Goal: Task Accomplishment & Management: Complete application form

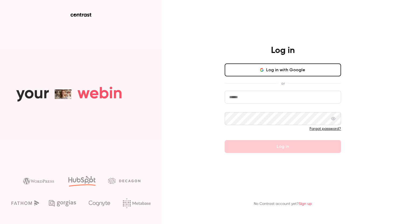
click at [308, 104] on form "Forgot password? Log in" at bounding box center [282, 122] width 116 height 62
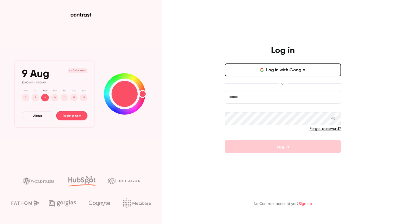
click at [300, 98] on input "email" at bounding box center [282, 97] width 116 height 13
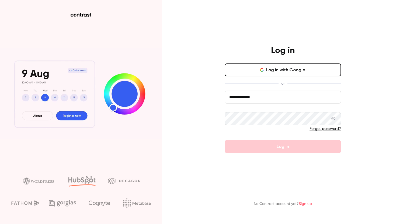
type input "**********"
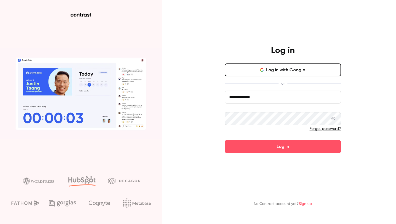
click at [224, 140] on button "Log in" at bounding box center [282, 146] width 116 height 13
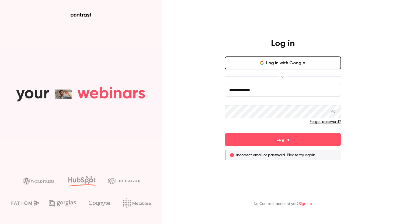
click at [320, 122] on link "Forgot password?" at bounding box center [324, 122] width 31 height 4
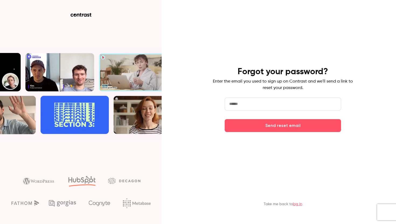
click at [270, 101] on input "email" at bounding box center [282, 104] width 116 height 13
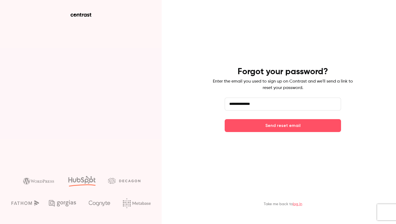
type input "**********"
click at [224, 119] on button "Send reset email" at bounding box center [282, 125] width 116 height 13
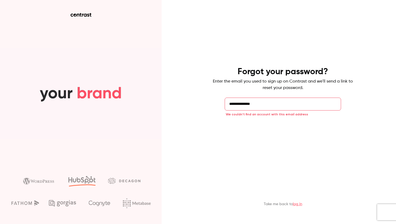
click at [273, 124] on button "Send reset email" at bounding box center [282, 125] width 116 height 13
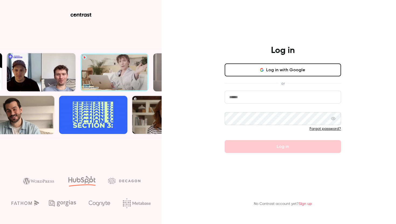
click at [306, 205] on link "Sign up" at bounding box center [304, 204] width 13 height 4
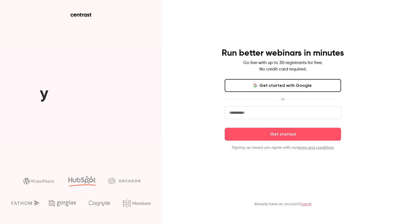
click at [264, 112] on input "email" at bounding box center [282, 112] width 116 height 13
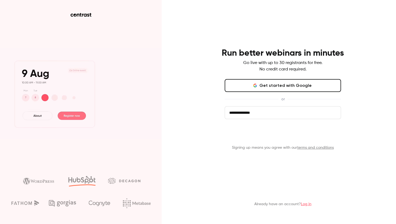
type input "**********"
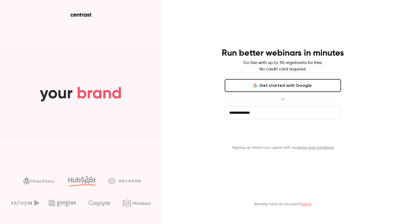
click at [263, 130] on button "Get started" at bounding box center [282, 134] width 116 height 13
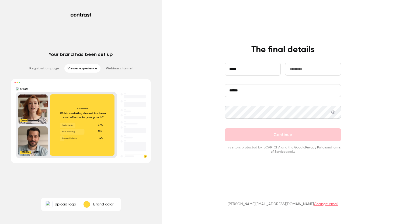
type input "*****"
click at [327, 66] on input "text" at bounding box center [313, 69] width 56 height 13
type input "*******"
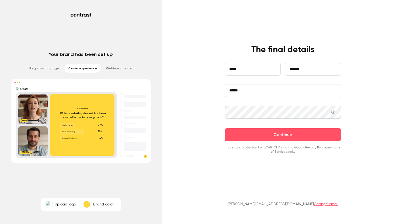
click at [224, 128] on button "Continue" at bounding box center [282, 134] width 116 height 13
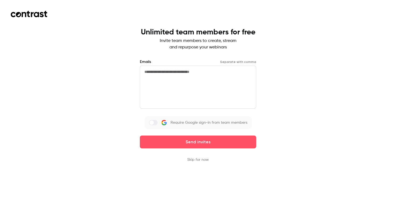
click at [198, 160] on button "Skip for now" at bounding box center [198, 159] width 22 height 5
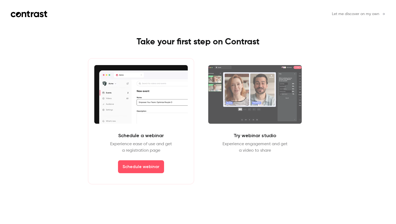
click at [343, 15] on span "Let me discover on my own" at bounding box center [354, 14] width 47 height 6
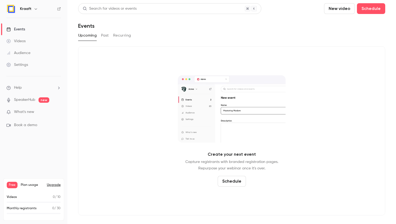
click at [26, 30] on link "Events" at bounding box center [33, 29] width 67 height 12
click at [105, 36] on button "Past" at bounding box center [105, 35] width 8 height 9
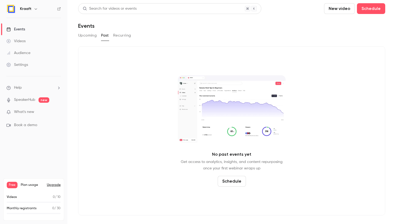
click at [36, 10] on icon "button" at bounding box center [36, 9] width 4 height 4
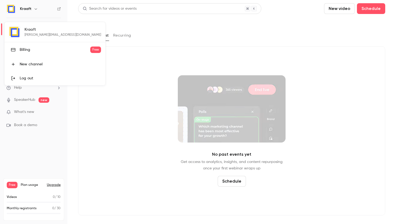
click at [36, 10] on div at bounding box center [198, 112] width 396 height 224
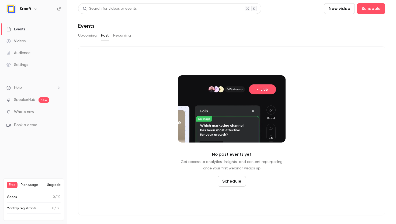
click at [126, 35] on button "Recurring" at bounding box center [122, 35] width 18 height 9
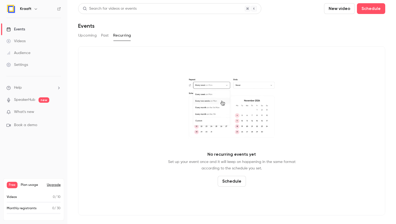
click at [91, 34] on button "Upcoming" at bounding box center [87, 35] width 19 height 9
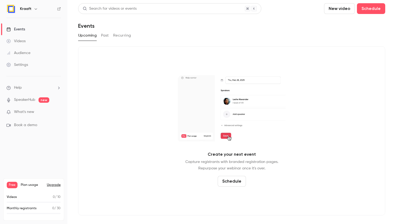
click at [228, 179] on button "Schedule" at bounding box center [231, 181] width 28 height 11
click at [165, 181] on div at bounding box center [198, 112] width 396 height 224
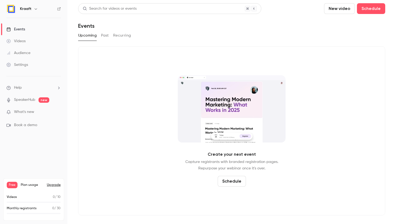
click at [32, 43] on link "Videos" at bounding box center [33, 41] width 67 height 12
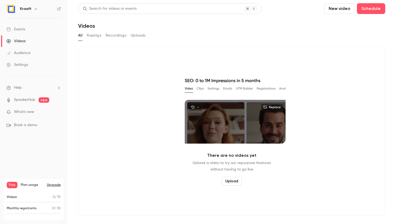
click at [30, 54] on link "Audience" at bounding box center [33, 53] width 67 height 12
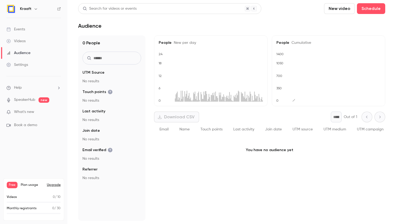
click at [30, 72] on ul "Events Videos Audience Settings" at bounding box center [33, 47] width 67 height 58
